Goal: Transaction & Acquisition: Book appointment/travel/reservation

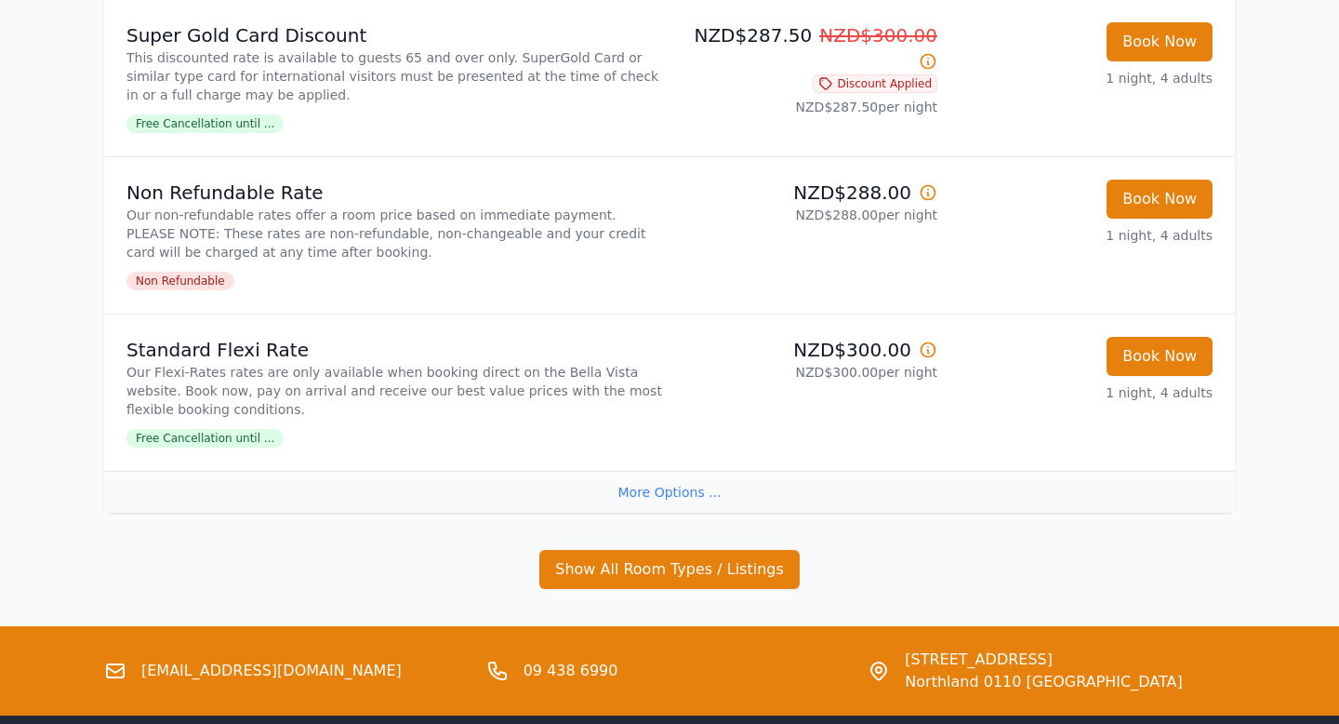
scroll to position [587, 0]
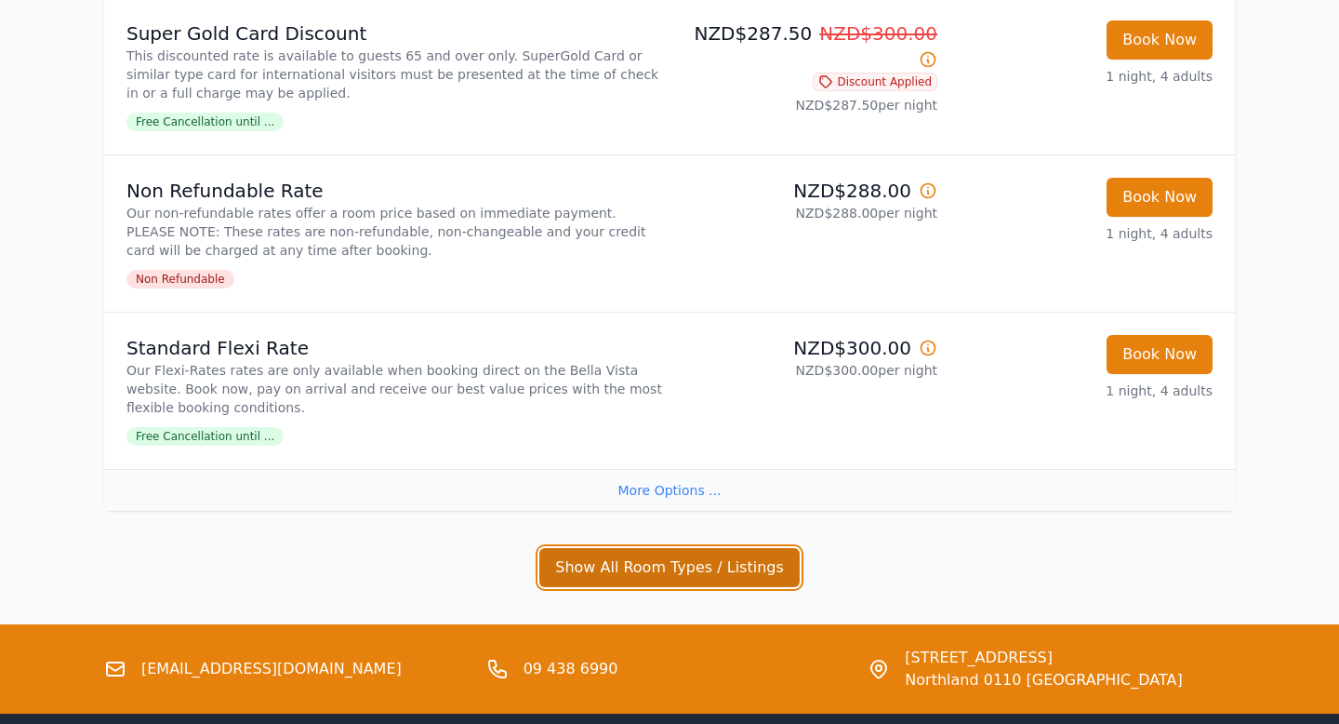
click at [622, 565] on button "Show All Room Types / Listings" at bounding box center [669, 567] width 260 height 39
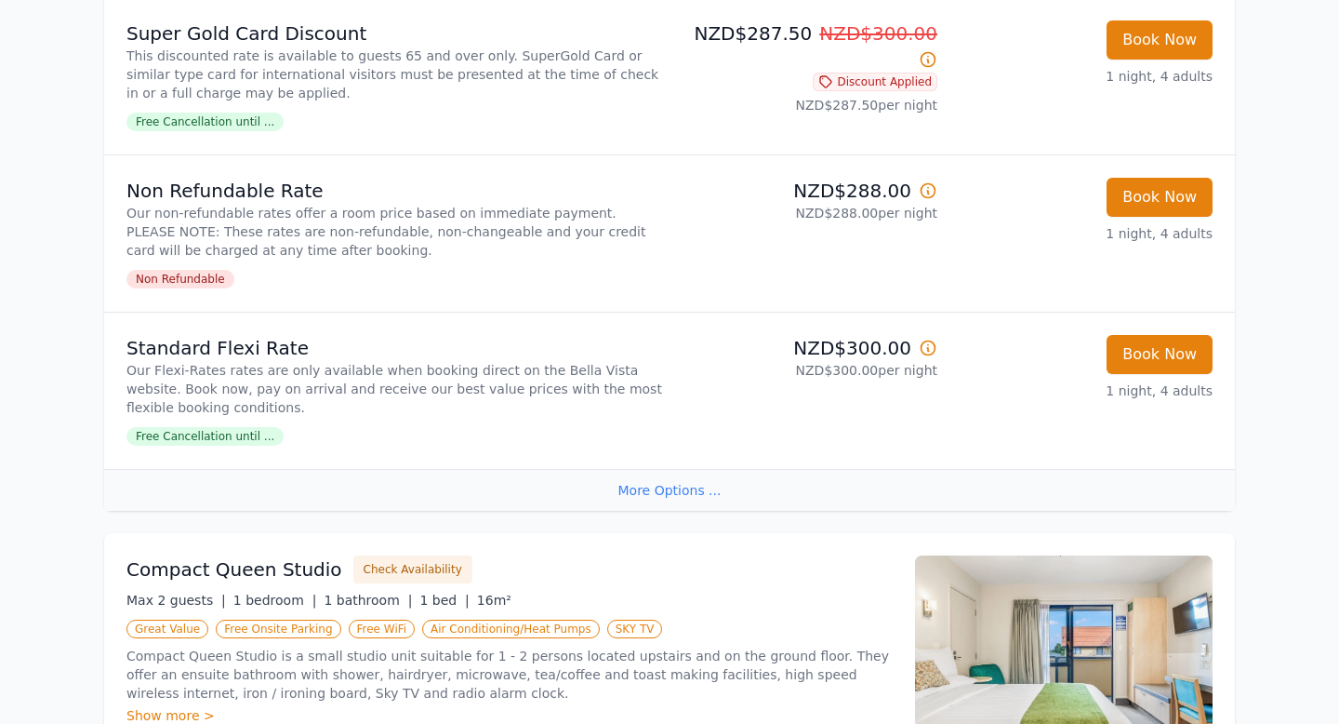
click at [641, 485] on div "More Options ..." at bounding box center [669, 490] width 1131 height 42
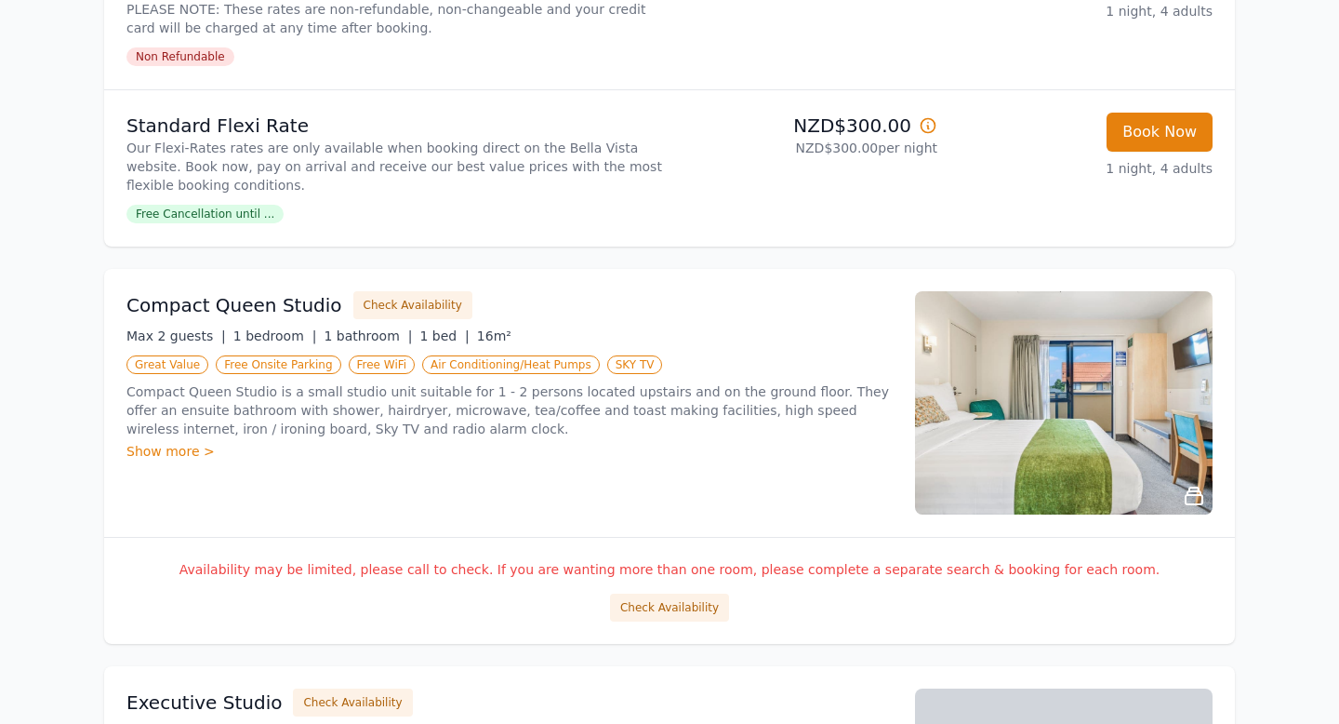
scroll to position [811, 0]
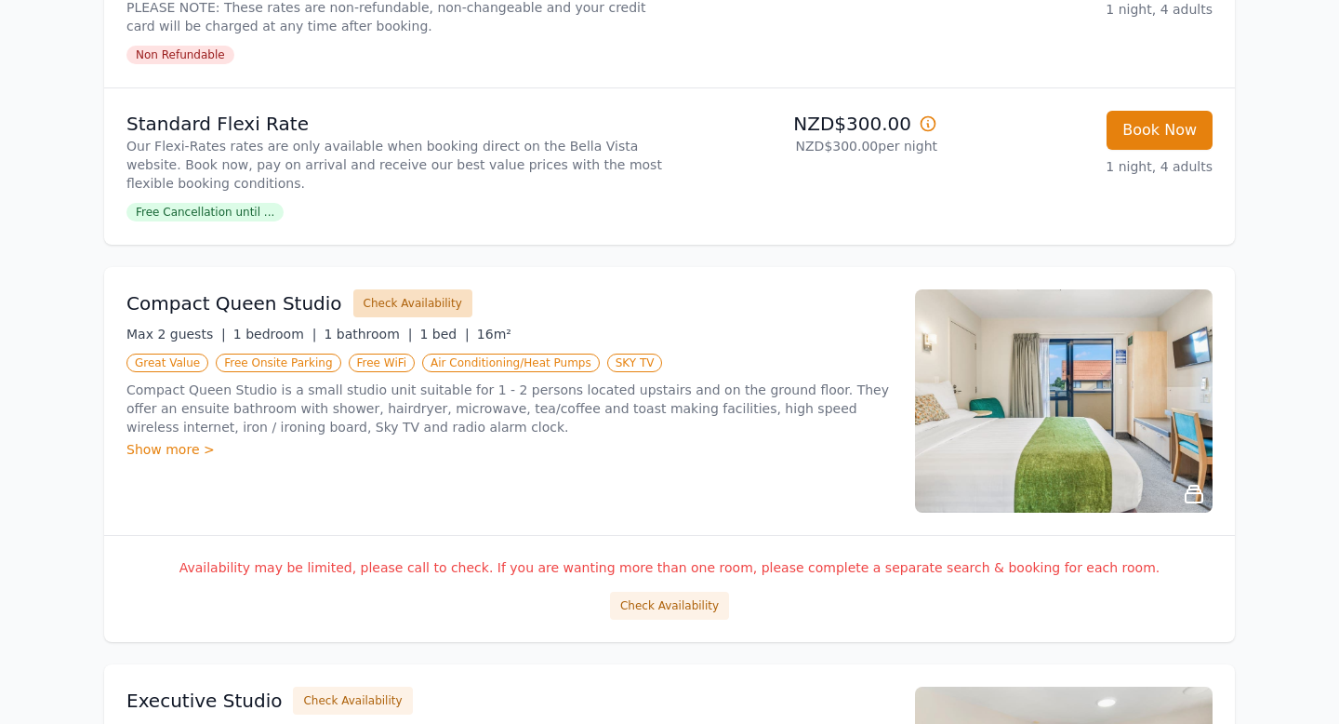
click at [429, 294] on button "Check Availability" at bounding box center [412, 303] width 119 height 28
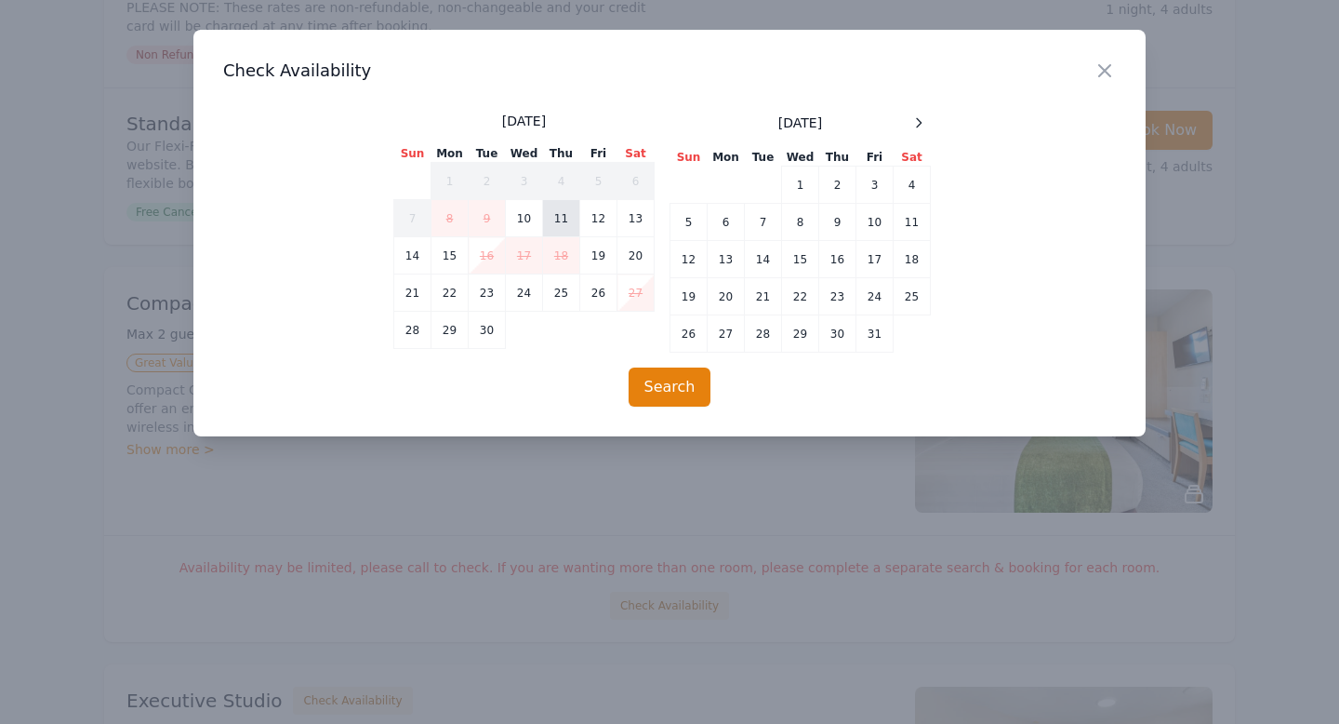
click at [565, 217] on td "11" at bounding box center [561, 218] width 37 height 37
click at [595, 220] on td "12" at bounding box center [598, 218] width 37 height 37
click at [671, 375] on button "Search" at bounding box center [670, 386] width 83 height 39
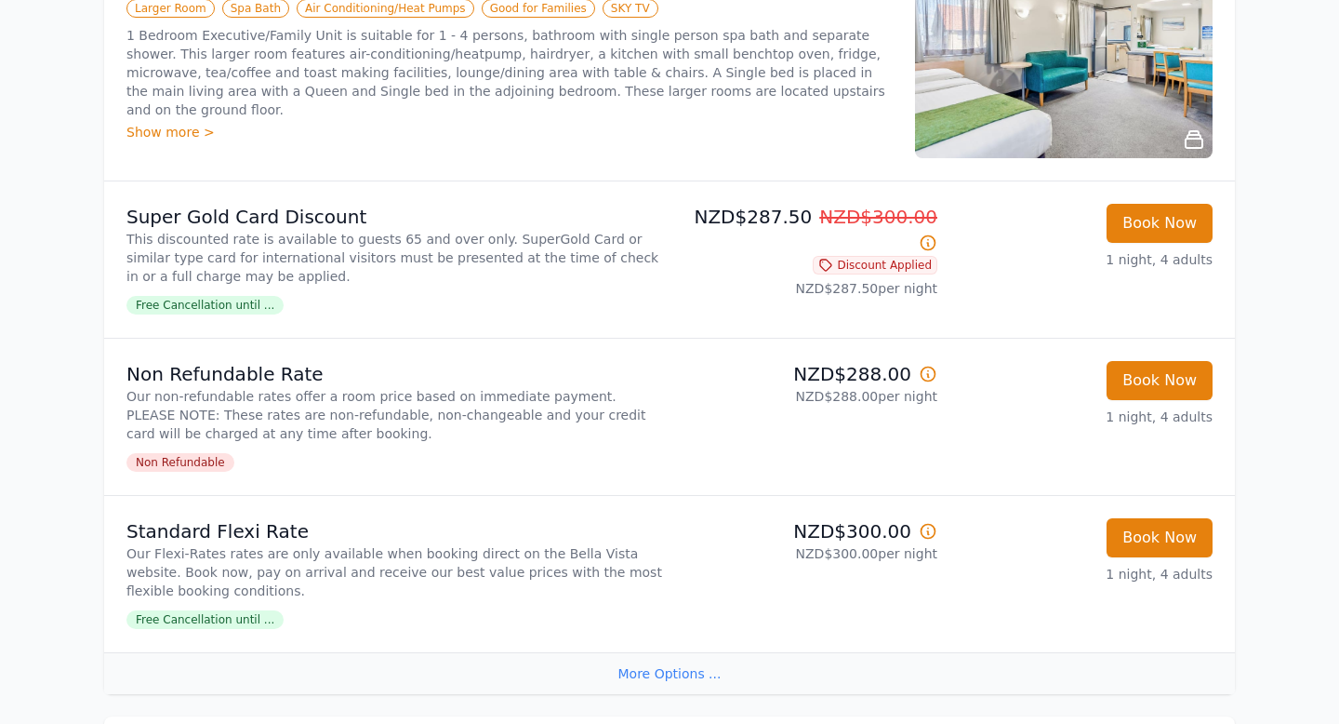
scroll to position [0, 0]
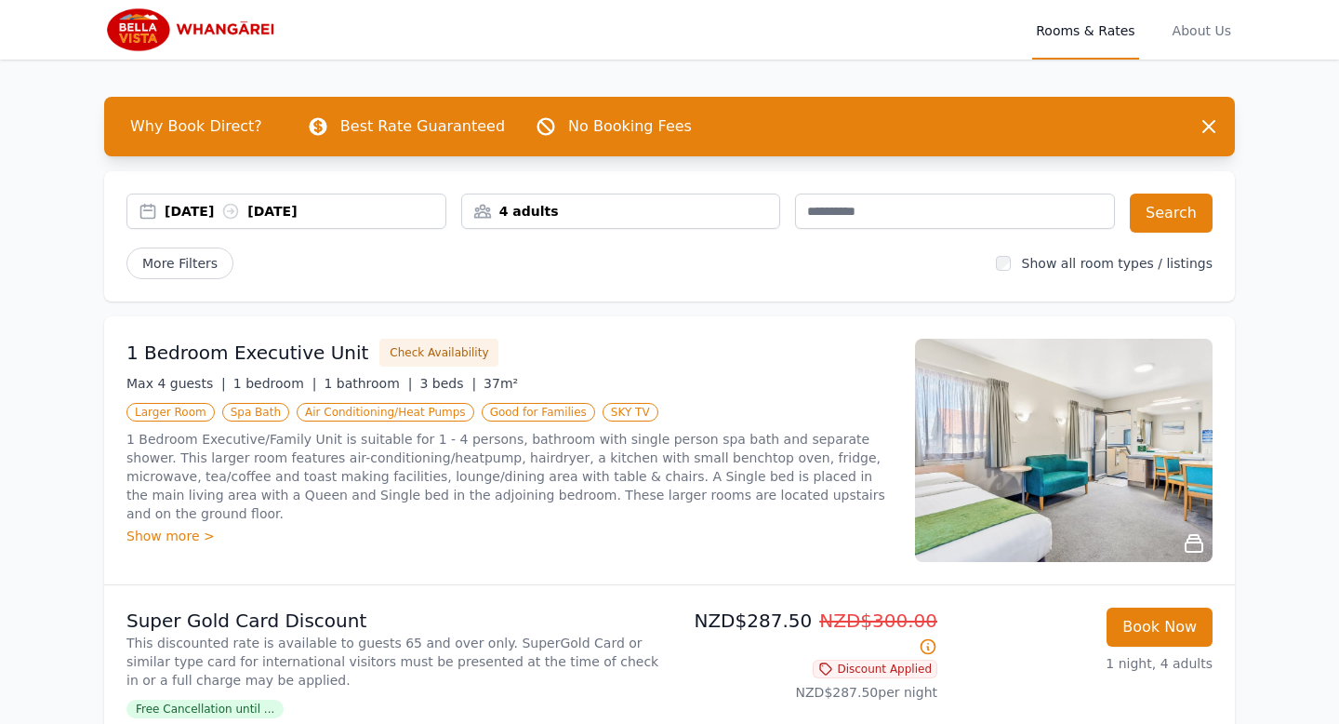
click at [546, 208] on div "4 adults" at bounding box center [621, 211] width 318 height 19
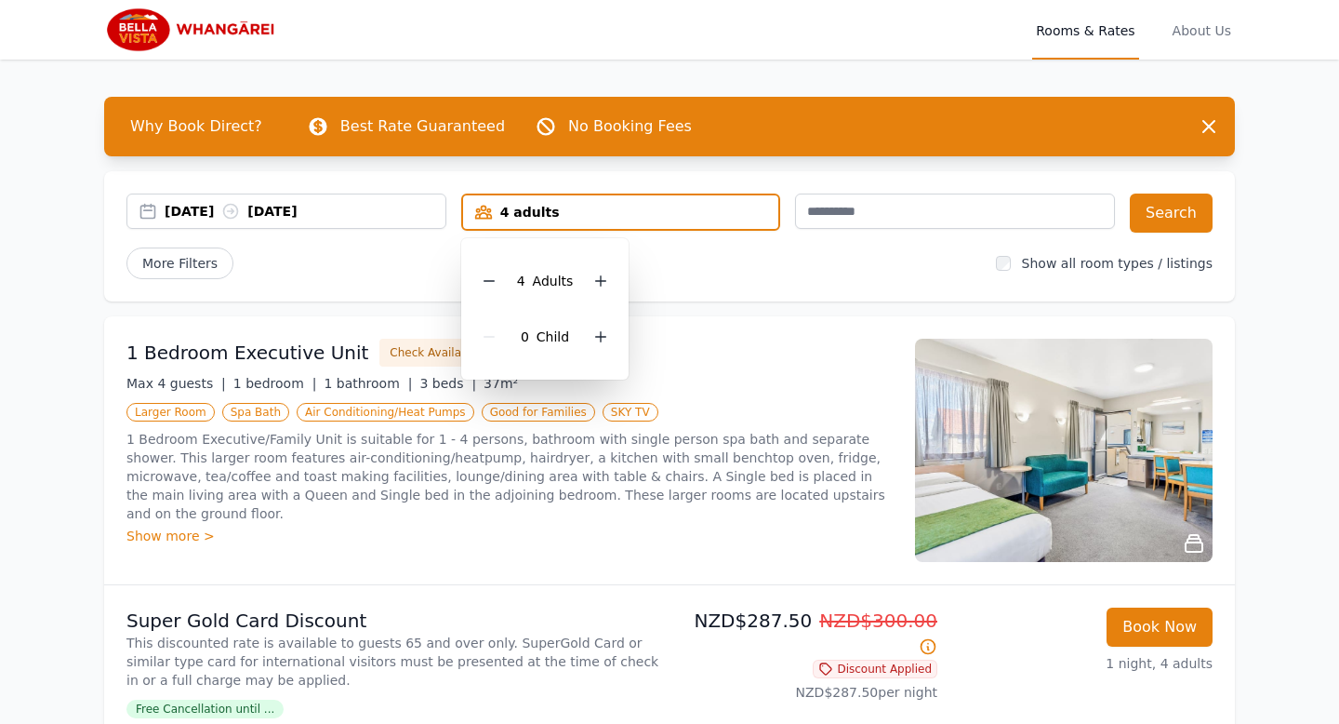
click at [670, 275] on div "More Filters" at bounding box center [553, 263] width 855 height 32
